Goal: Communication & Community: Answer question/provide support

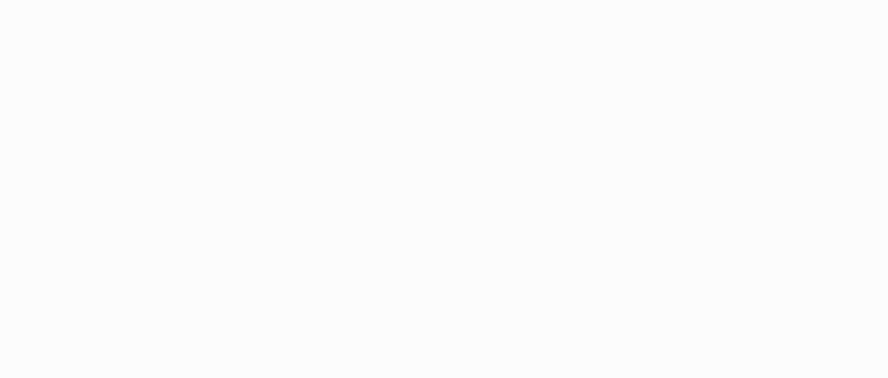
click at [219, 102] on html at bounding box center [444, 189] width 888 height 378
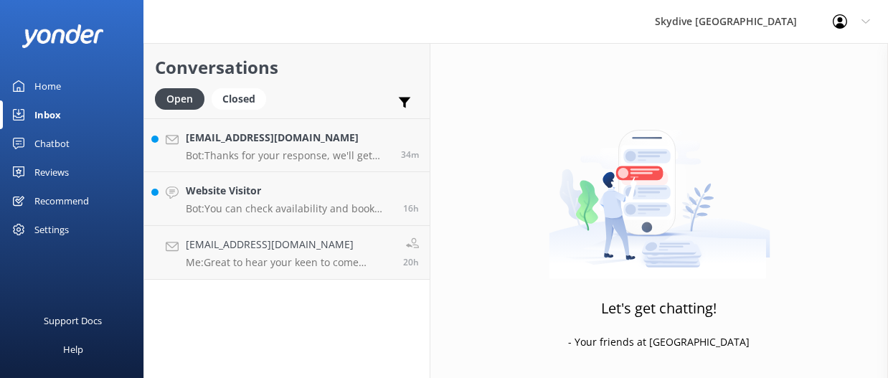
click at [255, 312] on div "Conversations Open Closed Important Assigned to me Unassigned yaya99a@gmail.com…" at bounding box center [286, 210] width 287 height 335
